Goal: Communication & Community: Answer question/provide support

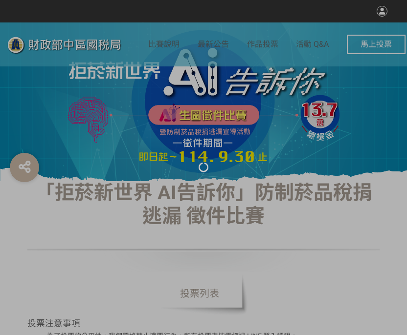
select select "vote"
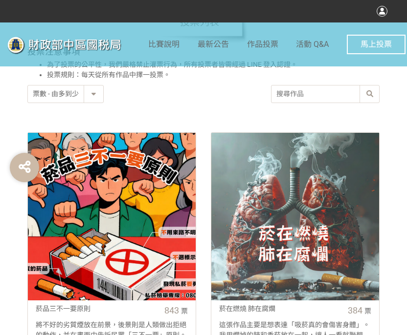
scroll to position [342, 0]
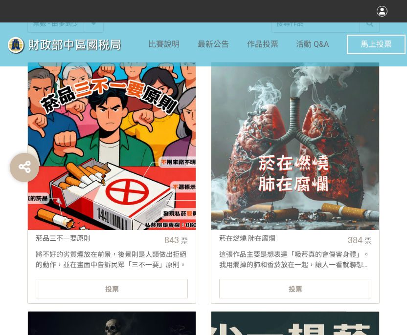
drag, startPoint x: 52, startPoint y: 289, endPoint x: 24, endPoint y: 267, distance: 35.2
click at [52, 289] on div "投票" at bounding box center [112, 289] width 152 height 20
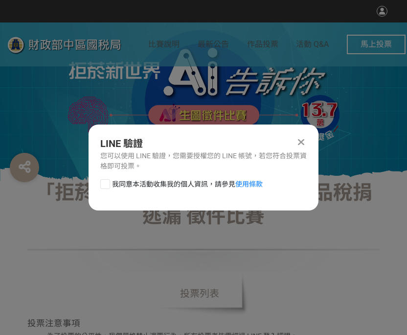
click at [107, 193] on div "我同意本活動收集我的個人資訊，請參見 使用條款" at bounding box center [203, 189] width 230 height 20
drag, startPoint x: 103, startPoint y: 182, endPoint x: 114, endPoint y: 186, distance: 12.1
click at [104, 182] on div at bounding box center [105, 184] width 10 height 10
checkbox input "true"
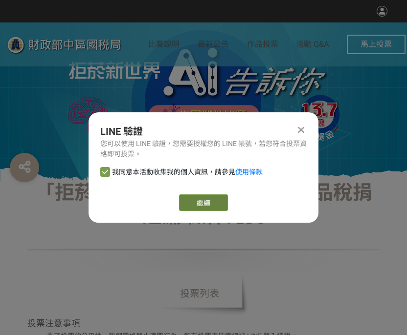
click at [206, 205] on link "繼續" at bounding box center [203, 202] width 49 height 17
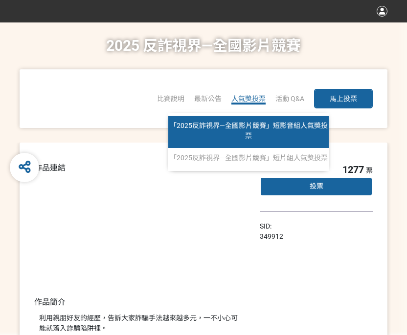
click at [246, 127] on span "「2025反詐視界—全國影片競賽」短影音組人氣獎投票" at bounding box center [249, 131] width 158 height 18
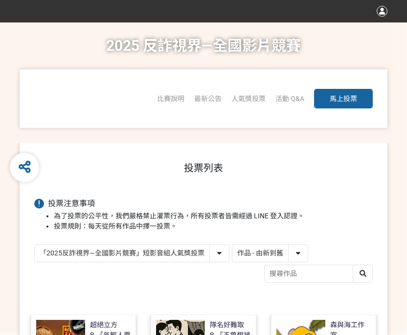
click at [269, 255] on select "作品 - 由新到舊 作品 - 由舊到新 票數 - 由多到少 票數 - 由少到多" at bounding box center [269, 253] width 75 height 17
select select "vote"
click at [232, 245] on select "作品 - 由新到舊 作品 - 由舊到新 票數 - 由多到少 票數 - 由少到多" at bounding box center [269, 253] width 75 height 17
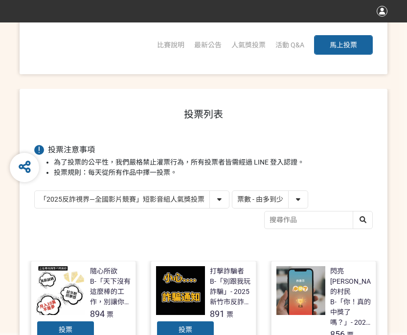
scroll to position [98, 0]
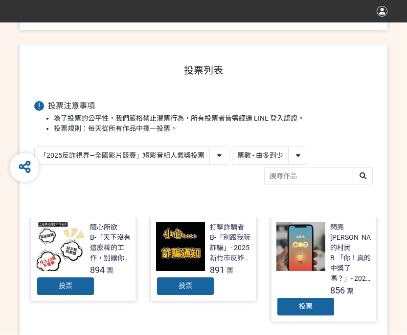
click at [297, 297] on div "投票" at bounding box center [305, 307] width 59 height 20
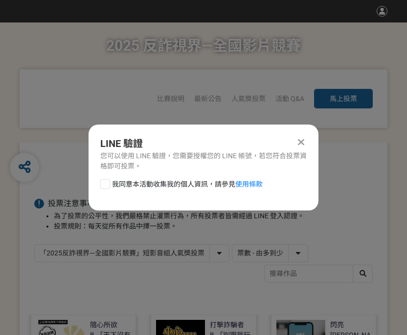
scroll to position [0, 0]
click at [109, 186] on div at bounding box center [105, 184] width 10 height 10
checkbox input "true"
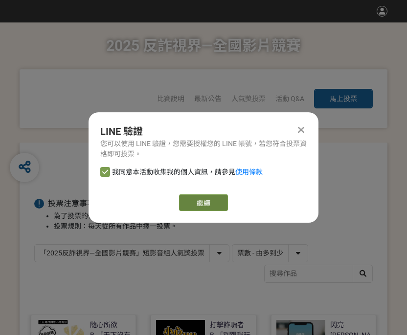
click at [200, 206] on link "繼續" at bounding box center [203, 202] width 49 height 17
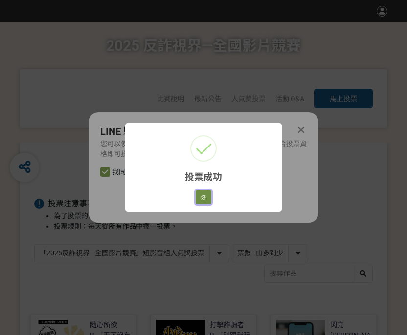
click at [199, 199] on button "好" at bounding box center [203, 198] width 16 height 14
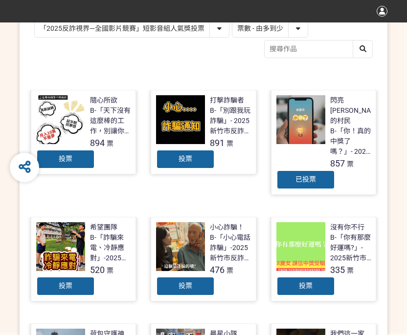
scroll to position [86, 0]
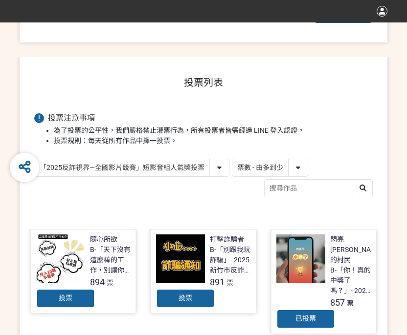
click at [138, 168] on select "「2025反詐視界—全國影片競賽」短影音組人氣獎投票 「2025反詐視界—全國影片競賽」短片組人氣獎投票" at bounding box center [132, 167] width 194 height 17
select select "13146"
click at [35, 159] on select "「2025反詐視界—全國影片競賽」短影音組人氣獎投票 「2025反詐視界—全國影片競賽」短片組人氣獎投票" at bounding box center [132, 167] width 194 height 17
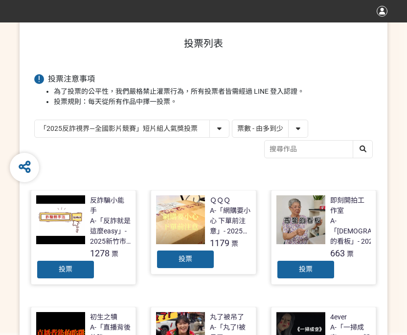
scroll to position [147, 0]
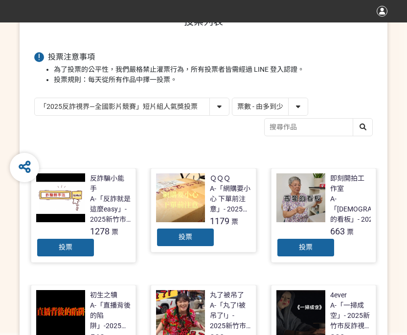
click at [203, 238] on div "投票" at bounding box center [185, 238] width 59 height 20
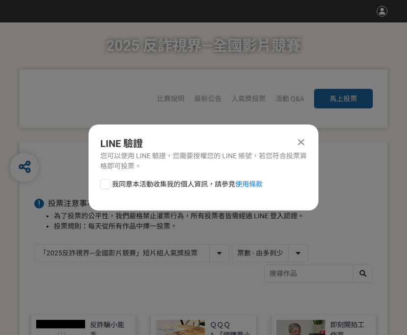
click at [109, 188] on div at bounding box center [105, 184] width 10 height 10
checkbox input "true"
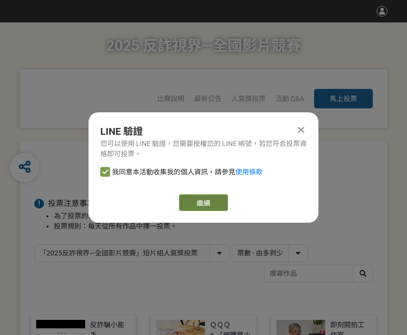
click at [208, 209] on link "繼續" at bounding box center [203, 202] width 49 height 17
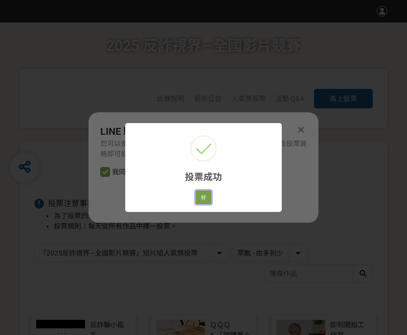
drag, startPoint x: 204, startPoint y: 196, endPoint x: 231, endPoint y: 182, distance: 30.2
click at [204, 196] on button "好" at bounding box center [203, 198] width 16 height 14
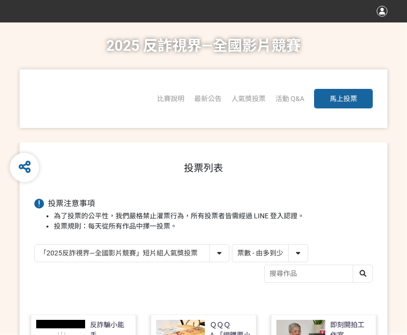
scroll to position [116, 0]
